Goal: Find specific page/section: Find specific page/section

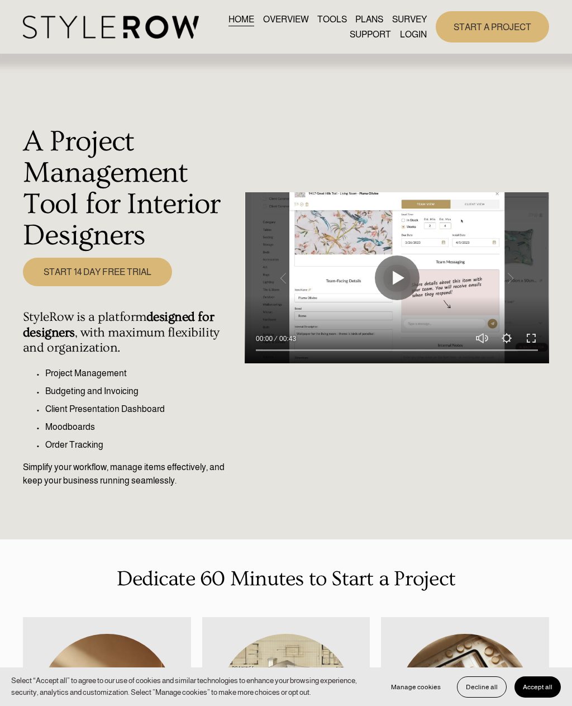
click at [0, 0] on div at bounding box center [0, 0] width 0 height 0
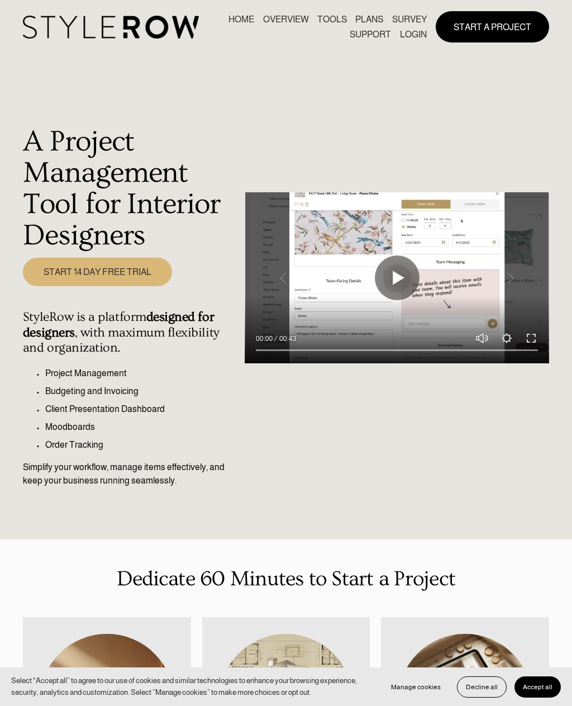
click at [297, 555] on link "LOGIN" at bounding box center [287, 557] width 106 height 34
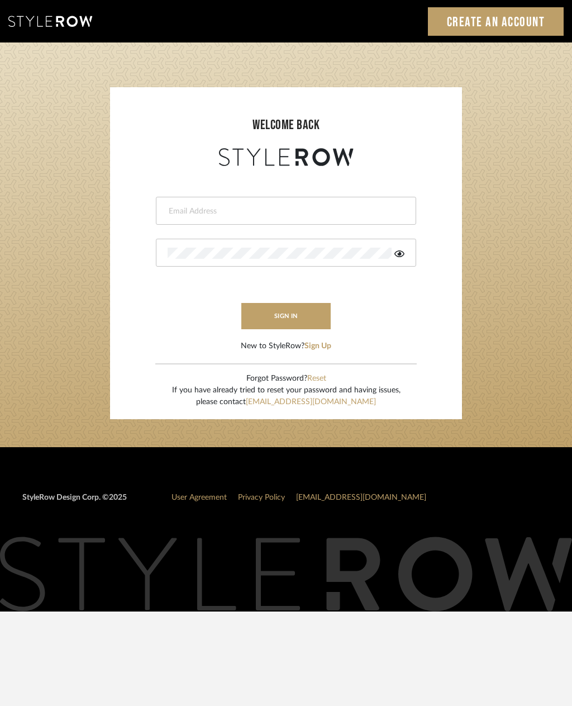
type input "[EMAIL_ADDRESS][DOMAIN_NAME]"
click at [298, 311] on button "sign in" at bounding box center [285, 316] width 89 height 26
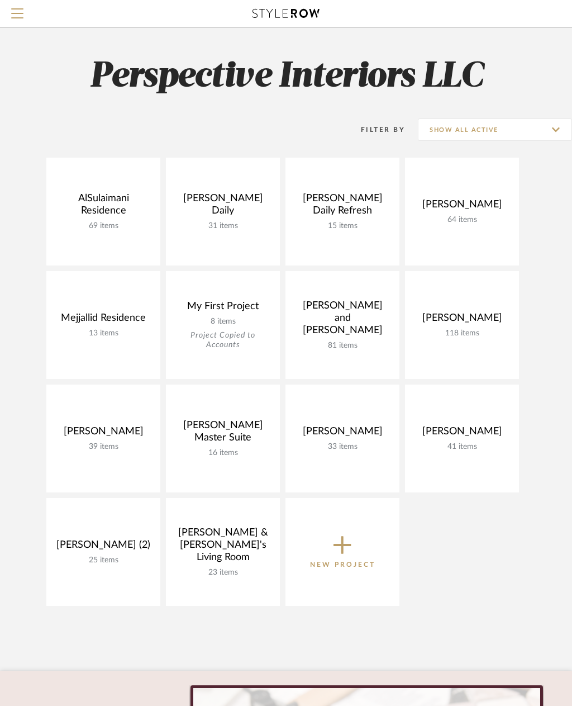
click at [0, 0] on link "Open Project" at bounding box center [0, 0] width 0 height 0
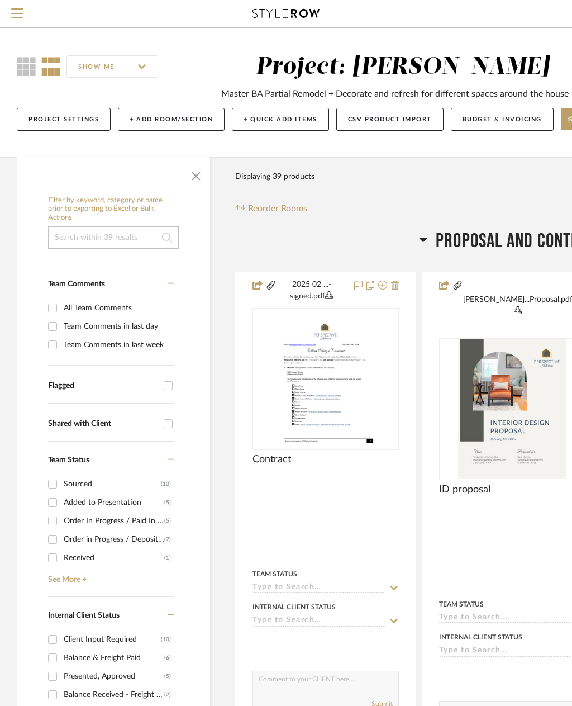
click at [420, 245] on icon at bounding box center [423, 238] width 8 height 13
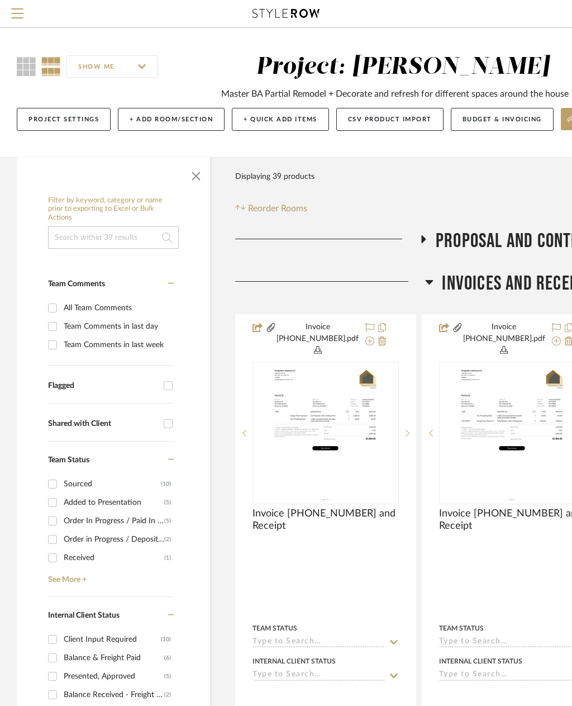
click at [427, 279] on icon at bounding box center [429, 281] width 8 height 13
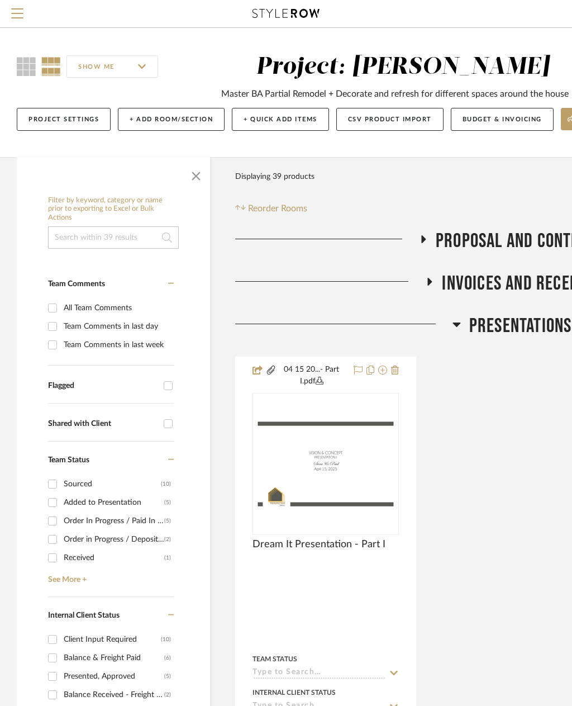
click at [459, 324] on icon at bounding box center [457, 324] width 8 height 4
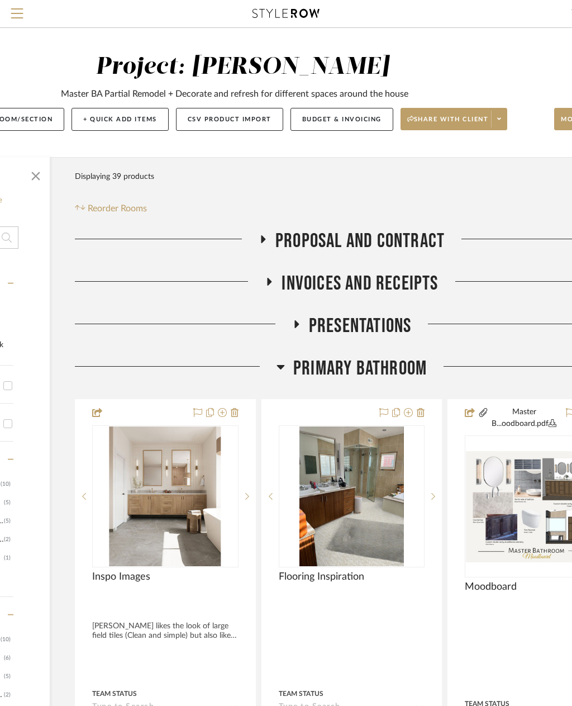
scroll to position [0, 160]
click at [385, 505] on img at bounding box center [352, 496] width 105 height 140
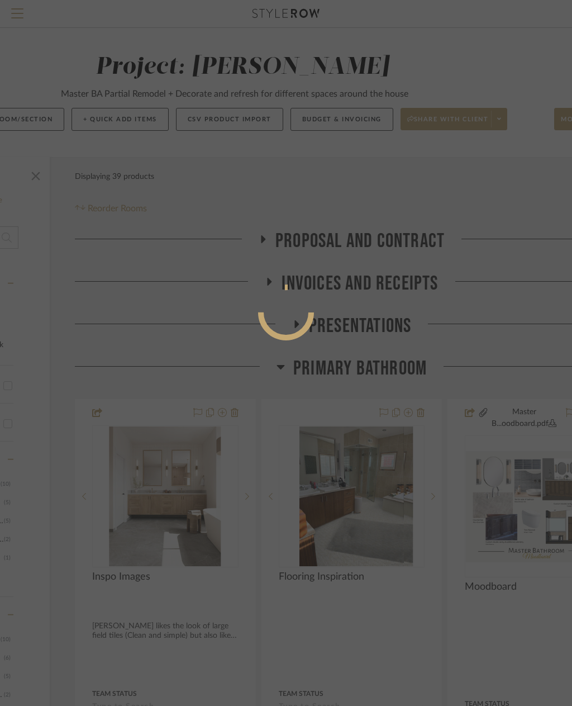
scroll to position [0, 0]
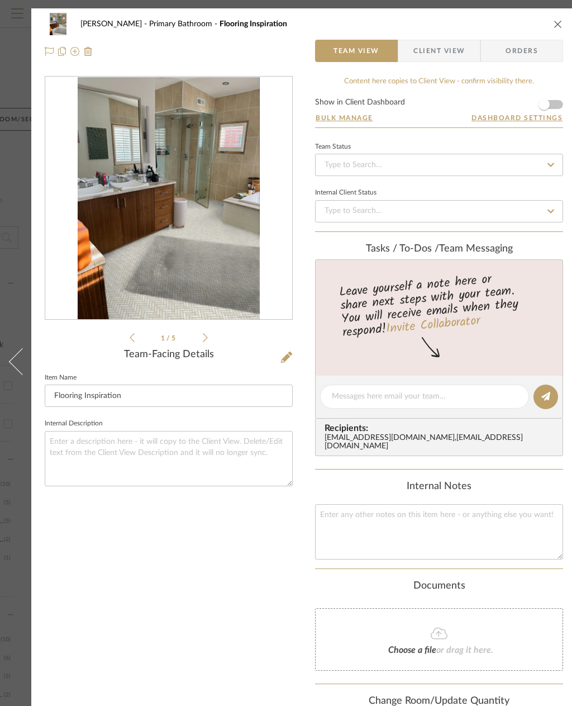
click at [228, 231] on img "0" at bounding box center [169, 198] width 182 height 243
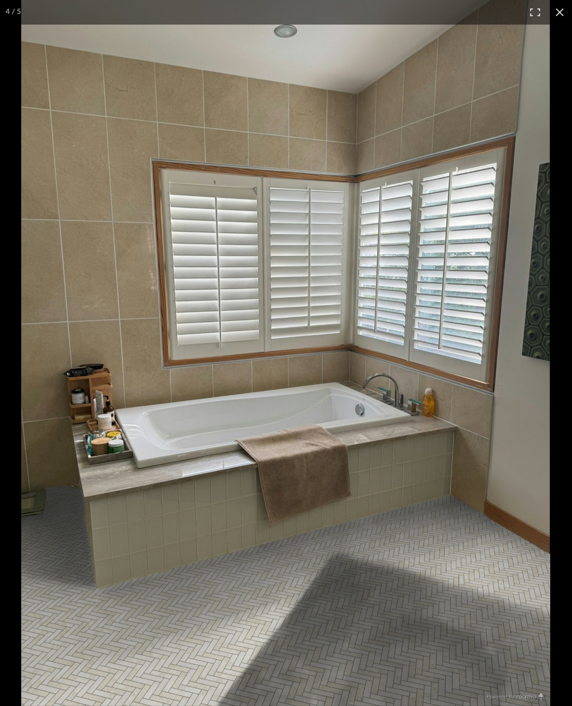
click at [562, 10] on div "Sara Monroe Primary Bathroom Flooring Inspiration Team View Client View Orders" at bounding box center [303, 37] width 545 height 59
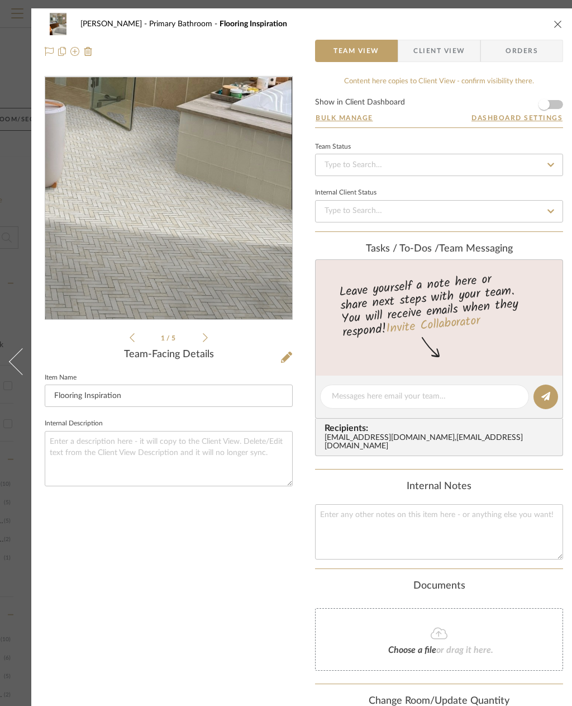
click at [562, 25] on icon "close" at bounding box center [558, 24] width 9 height 9
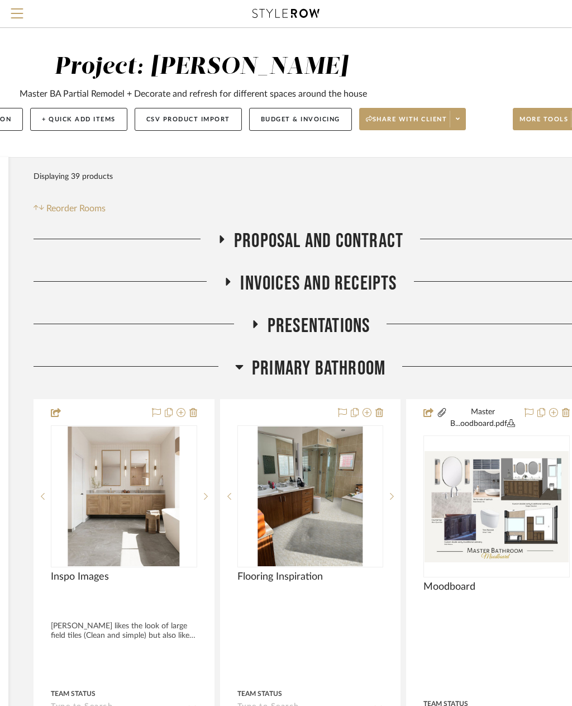
scroll to position [0, 202]
click at [241, 364] on icon at bounding box center [239, 366] width 8 height 13
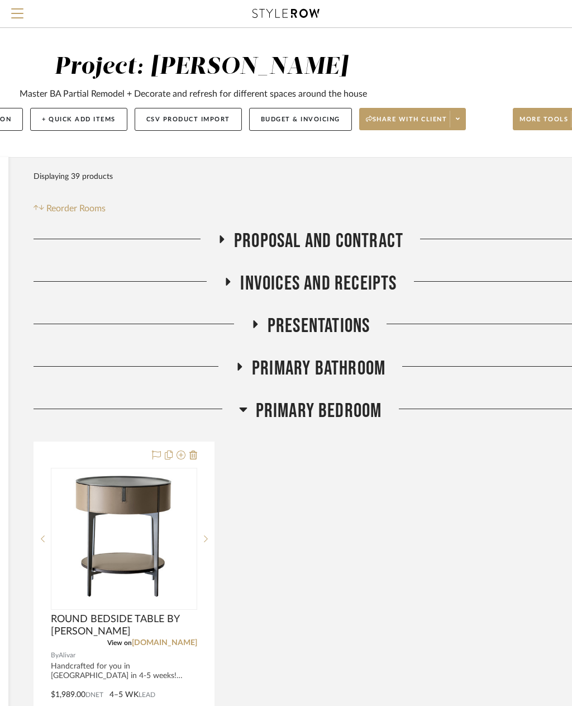
click at [239, 406] on icon at bounding box center [243, 408] width 8 height 13
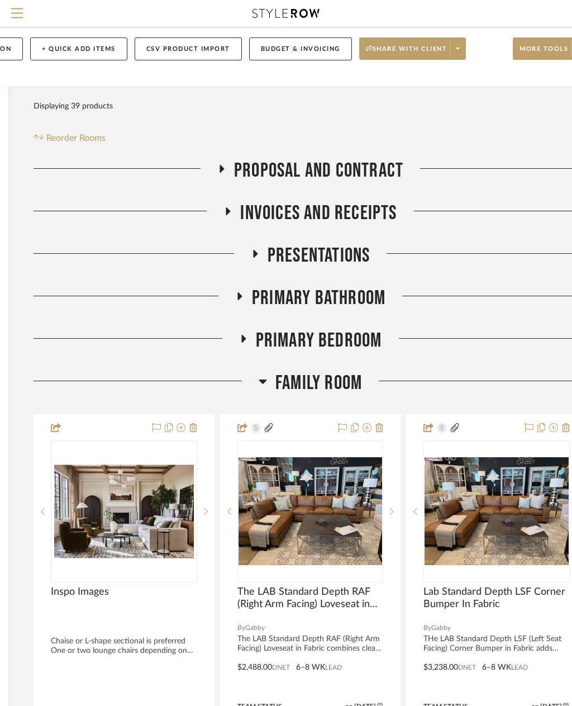
click at [267, 386] on icon at bounding box center [263, 381] width 8 height 13
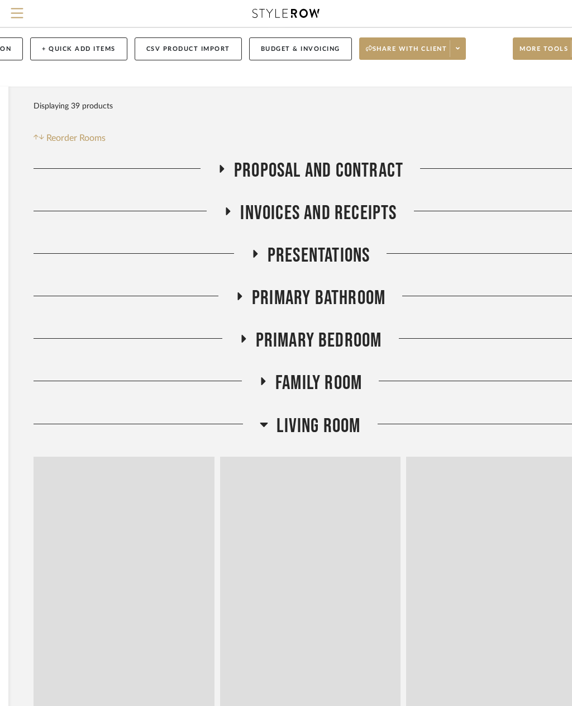
scroll to position [70, 202]
